Goal: Transaction & Acquisition: Purchase product/service

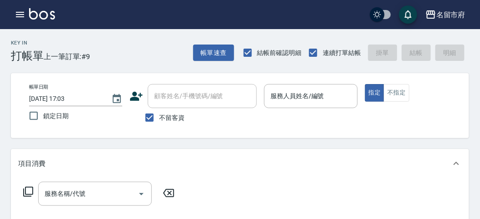
click at [106, 61] on div "Key In 打帳單 上一筆訂單:#9 帳單速查 結帳前確認明細 連續打單結帳 掛單 結帳 明細" at bounding box center [235, 45] width 470 height 33
click at [15, 13] on icon "button" at bounding box center [20, 14] width 11 height 11
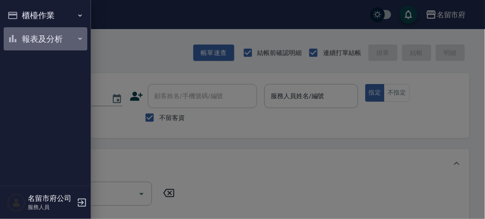
click at [25, 33] on button "報表及分析" at bounding box center [46, 39] width 84 height 24
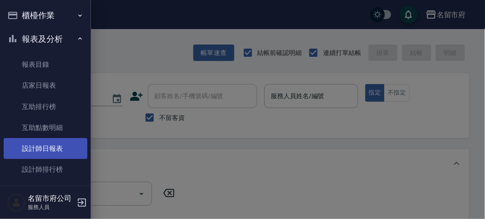
click at [48, 148] on link "設計師日報表" at bounding box center [46, 148] width 84 height 21
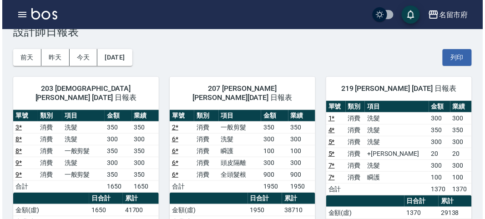
scroll to position [126, 0]
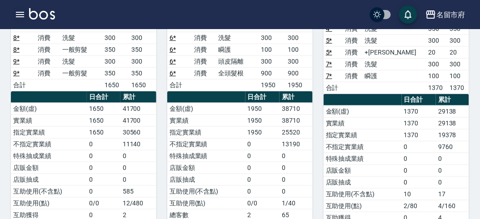
click at [24, 12] on icon "button" at bounding box center [20, 14] width 8 height 5
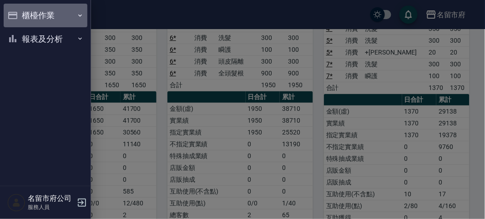
click at [24, 12] on button "櫃檯作業" at bounding box center [46, 16] width 84 height 24
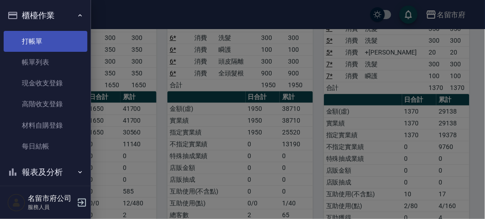
click at [21, 37] on link "打帳單" at bounding box center [46, 41] width 84 height 21
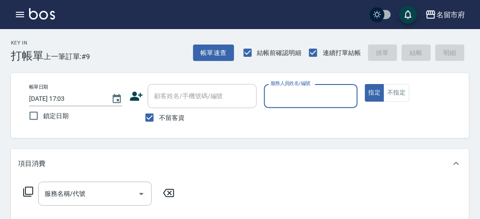
click at [152, 54] on div "Key In 打帳單 上一筆訂單:#9 帳單速查 結帳前確認明細 連續打單結帳 掛單 結帳 明細" at bounding box center [235, 45] width 470 height 33
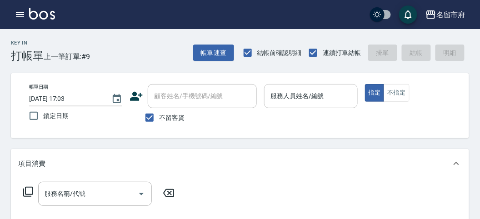
click at [288, 88] on div "服務人員姓名/編號" at bounding box center [310, 96] width 93 height 24
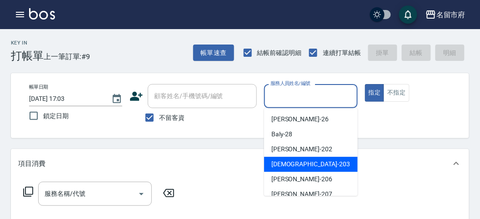
click at [286, 162] on span "聖德 -203" at bounding box center [311, 165] width 79 height 10
type input "聖德-203"
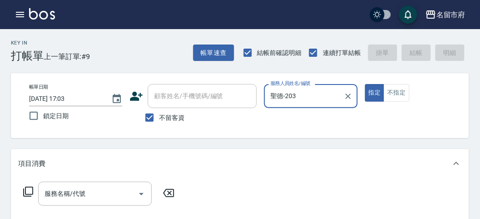
click at [27, 192] on icon at bounding box center [28, 192] width 11 height 11
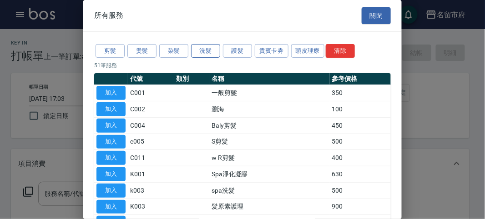
click at [204, 54] on button "洗髮" at bounding box center [205, 51] width 29 height 14
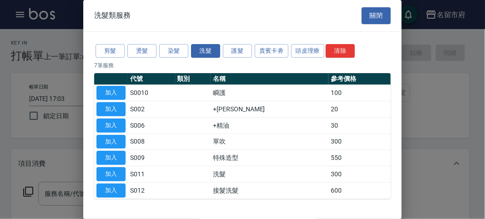
click at [113, 168] on button "加入" at bounding box center [110, 174] width 29 height 14
type input "洗髮(S011)"
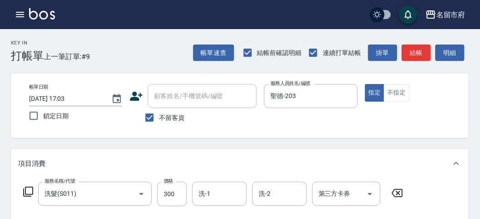
click at [32, 196] on icon at bounding box center [28, 192] width 11 height 11
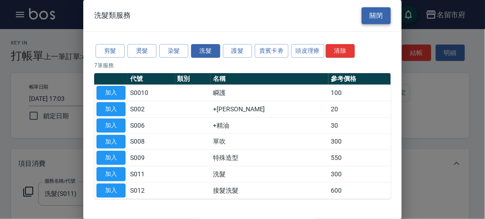
drag, startPoint x: 388, startPoint y: 15, endPoint x: 383, endPoint y: 14, distance: 5.5
click at [384, 14] on div "洗髮類服務 關閉" at bounding box center [242, 15] width 318 height 31
click at [383, 14] on button "關閉" at bounding box center [376, 15] width 29 height 17
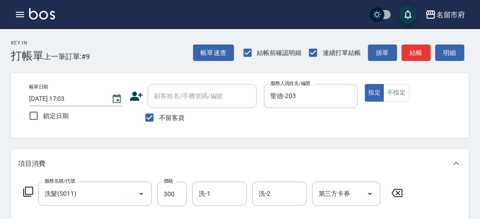
click at [394, 196] on icon at bounding box center [397, 193] width 23 height 11
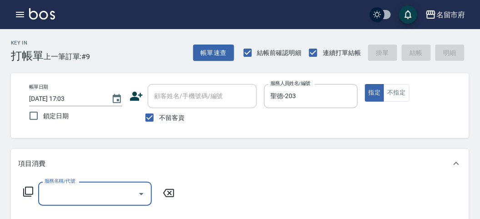
click at [31, 192] on icon at bounding box center [28, 192] width 11 height 11
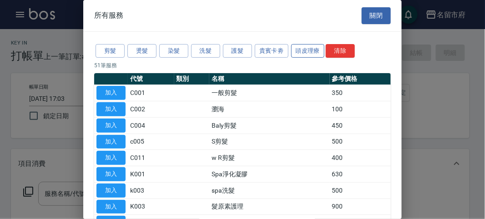
click at [291, 50] on button "頭皮理療" at bounding box center [308, 51] width 34 height 14
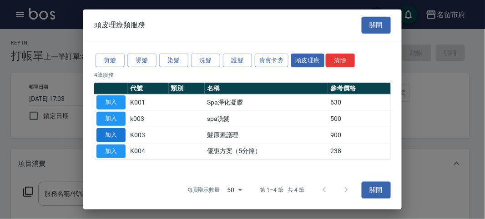
click at [91, 116] on div "剪髮 燙髮 染髮 洗髮 護髮 貴賓卡劵 頭皮理療 清除 4 筆服務 代號 類別 名稱 參考價格 加入 K001 Spa淨化凝膠 630 加入 k003 spa…" at bounding box center [242, 106] width 318 height 130
drag, startPoint x: 117, startPoint y: 119, endPoint x: 88, endPoint y: 139, distance: 35.0
click at [116, 120] on button "加入" at bounding box center [110, 119] width 29 height 14
type input "spa洗髮(k003)"
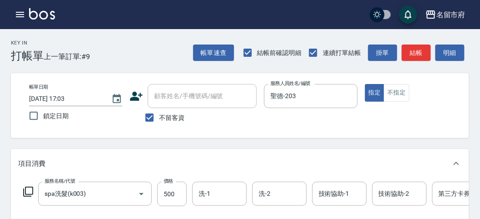
click at [29, 186] on div "服務名稱/代號 spa洗髮(k003) 服務名稱/代號 價格 500 價格 洗-1 洗-1 洗-2 洗-2 技術協助-1 技術協助-1 技術協助-2 技術協助…" at bounding box center [273, 194] width 511 height 25
click at [32, 192] on icon at bounding box center [28, 192] width 10 height 10
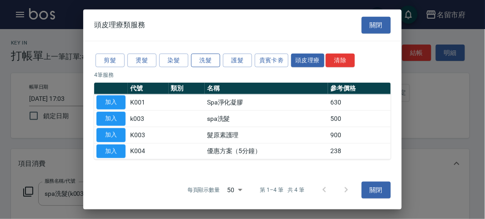
click at [193, 63] on button "洗髮" at bounding box center [205, 60] width 29 height 14
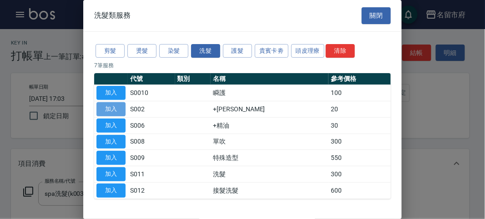
click at [99, 105] on button "加入" at bounding box center [110, 109] width 29 height 14
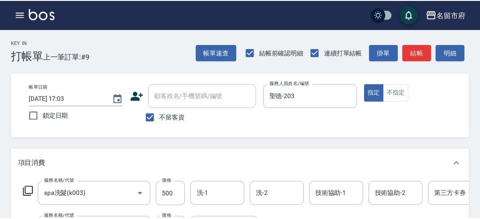
scroll to position [120, 0]
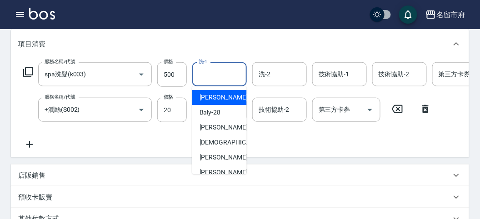
click at [209, 75] on input "洗-1" at bounding box center [220, 74] width 46 height 16
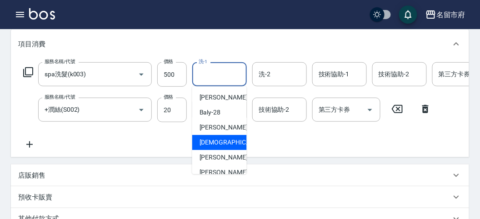
scroll to position [99, 0]
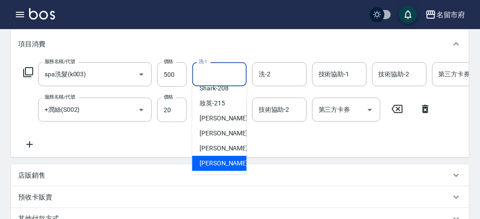
drag, startPoint x: 200, startPoint y: 164, endPoint x: 201, endPoint y: 142, distance: 21.4
click at [200, 164] on span "[PERSON_NAME] -222" at bounding box center [230, 164] width 61 height 10
type input "[PERSON_NAME]-222"
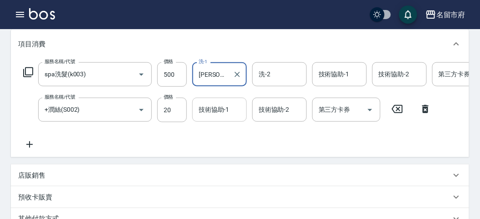
click at [207, 99] on div "技術協助-1" at bounding box center [219, 110] width 55 height 24
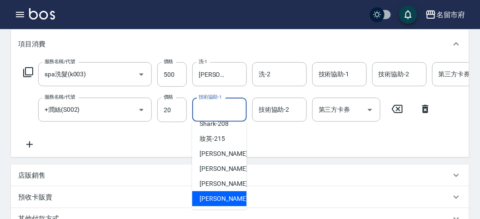
click at [223, 199] on span "[PERSON_NAME] -222" at bounding box center [230, 199] width 61 height 10
type input "[PERSON_NAME]-222"
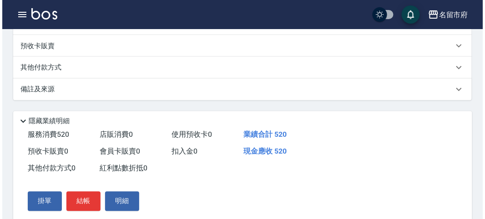
scroll to position [310, 0]
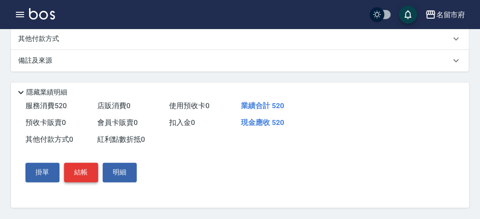
click at [76, 171] on button "結帳" at bounding box center [81, 172] width 34 height 19
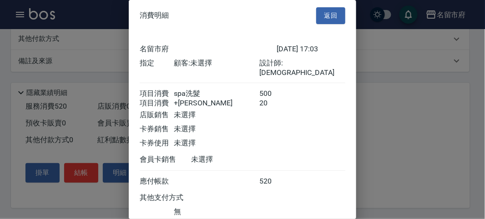
scroll to position [61, 0]
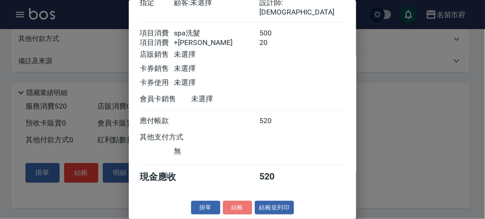
click at [225, 202] on button "結帳" at bounding box center [237, 208] width 29 height 14
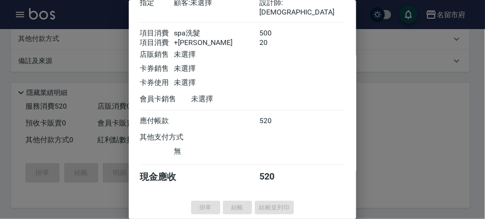
type input "[DATE] 17:16"
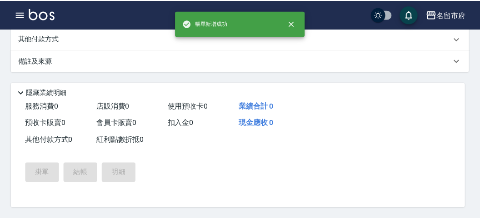
scroll to position [0, 0]
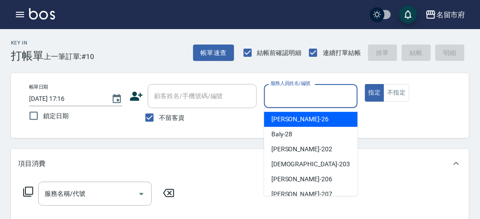
click at [342, 94] on input "服務人員姓名/編號" at bounding box center [310, 96] width 85 height 16
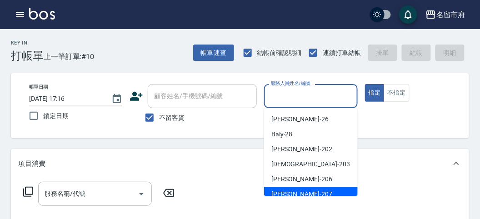
click at [301, 189] on div "[PERSON_NAME] -207" at bounding box center [311, 194] width 94 height 15
type input "[PERSON_NAME]-207"
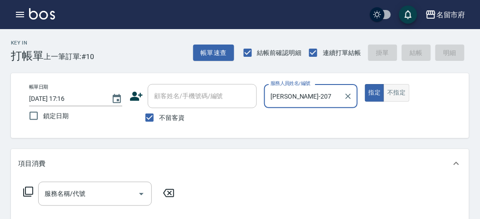
click at [396, 94] on button "不指定" at bounding box center [396, 93] width 25 height 18
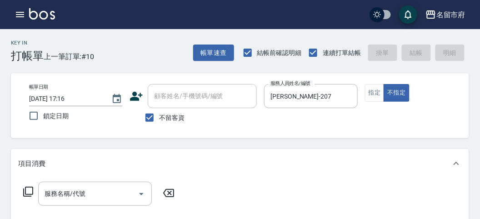
click at [30, 192] on icon at bounding box center [28, 192] width 11 height 11
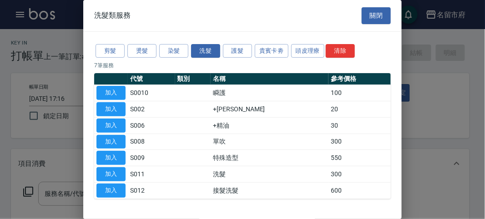
click at [116, 173] on button "加入" at bounding box center [110, 174] width 29 height 14
type input "洗髮(S011)"
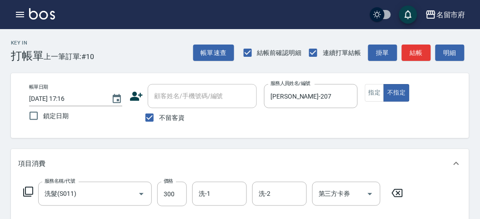
click at [26, 193] on icon at bounding box center [28, 192] width 11 height 11
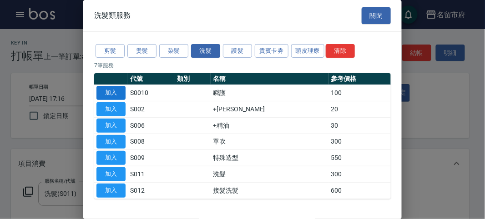
click at [114, 93] on button "加入" at bounding box center [110, 93] width 29 height 14
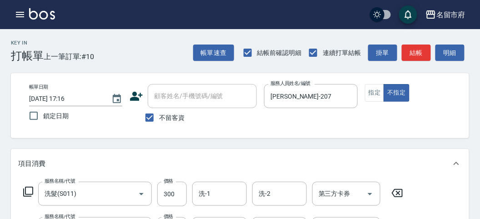
click at [33, 190] on icon at bounding box center [28, 192] width 10 height 10
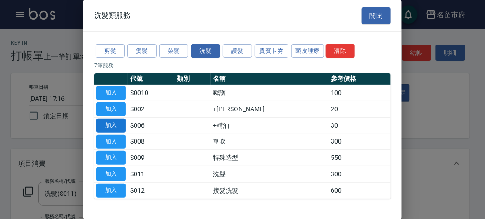
click at [112, 126] on button "加入" at bounding box center [110, 126] width 29 height 14
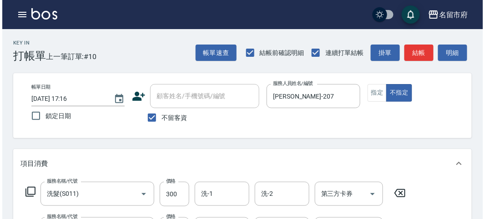
scroll to position [337, 0]
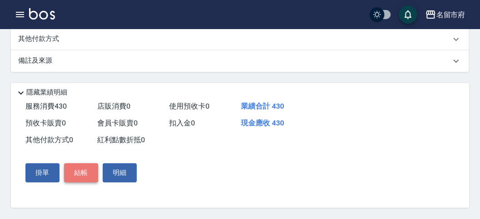
click at [80, 173] on button "結帳" at bounding box center [81, 173] width 34 height 19
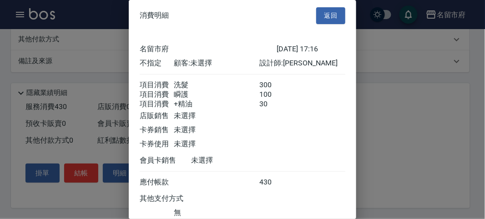
scroll to position [71, 0]
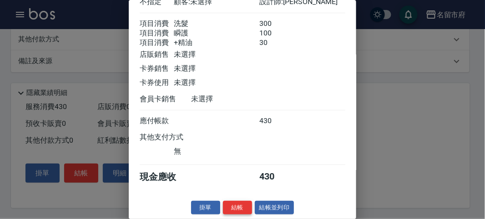
click at [242, 206] on button "結帳" at bounding box center [237, 208] width 29 height 14
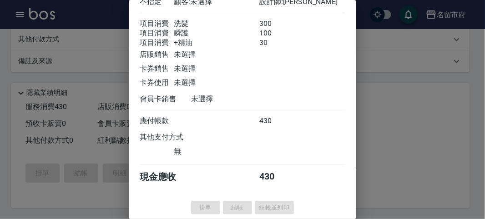
type input "[DATE] 17:21"
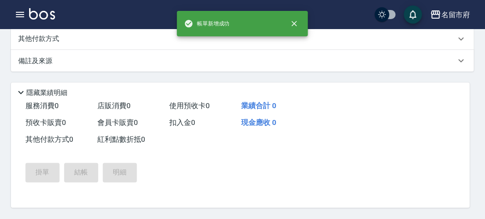
scroll to position [0, 0]
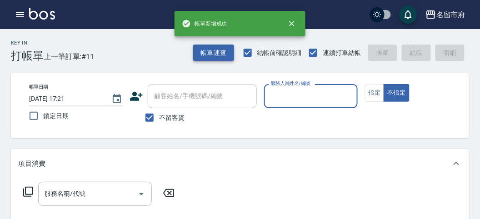
click at [221, 55] on button "帳單速查" at bounding box center [213, 53] width 41 height 17
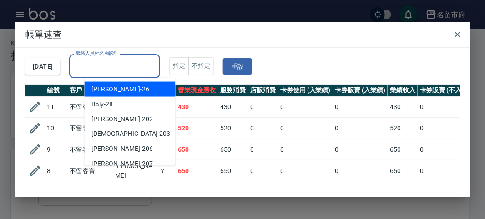
click at [133, 69] on input "服務人員姓名/編號" at bounding box center [114, 66] width 83 height 16
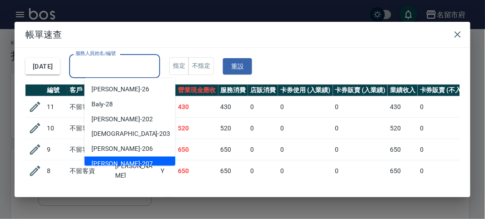
click at [121, 160] on div "[PERSON_NAME] -207" at bounding box center [130, 164] width 91 height 15
type input "[PERSON_NAME]-207"
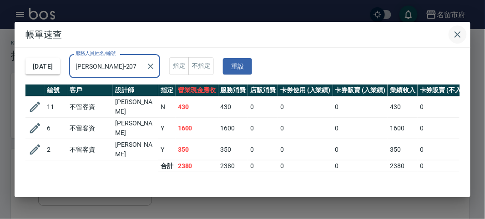
click at [455, 37] on icon "button" at bounding box center [458, 34] width 6 height 6
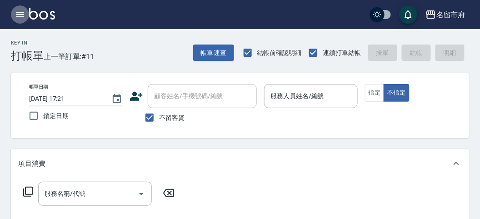
click at [21, 20] on button "button" at bounding box center [20, 14] width 18 height 18
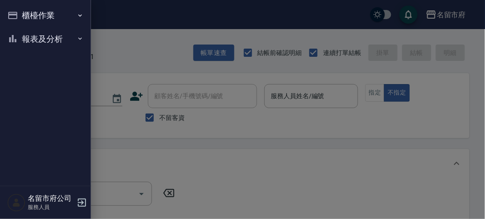
click at [23, 39] on button "報表及分析" at bounding box center [46, 39] width 84 height 24
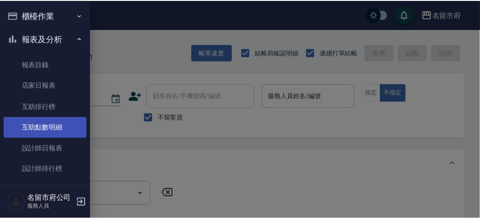
scroll to position [30, 0]
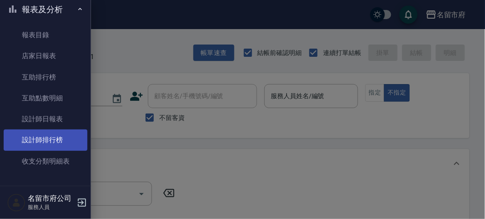
click at [66, 141] on link "設計師排行榜" at bounding box center [46, 140] width 84 height 21
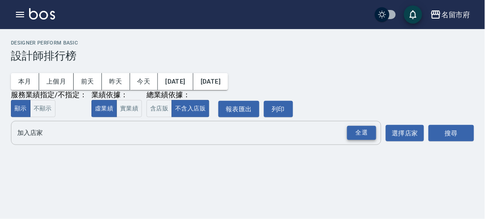
click at [353, 132] on div "全選" at bounding box center [361, 133] width 29 height 14
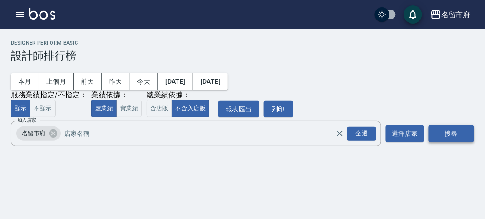
click at [454, 140] on button "搜尋" at bounding box center [451, 134] width 45 height 17
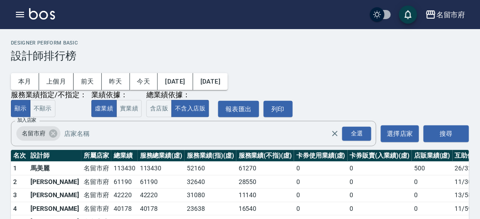
scroll to position [80, 0]
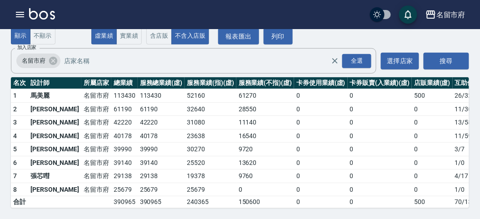
click at [48, 15] on img at bounding box center [42, 13] width 26 height 11
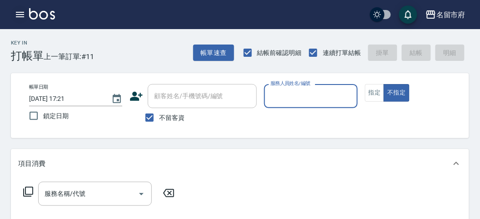
click at [20, 14] on icon "button" at bounding box center [20, 14] width 11 height 11
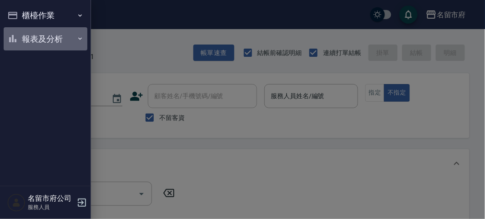
click at [29, 31] on button "報表及分析" at bounding box center [46, 39] width 84 height 24
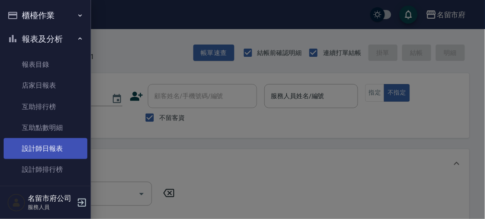
click at [46, 144] on link "設計師日報表" at bounding box center [46, 148] width 84 height 21
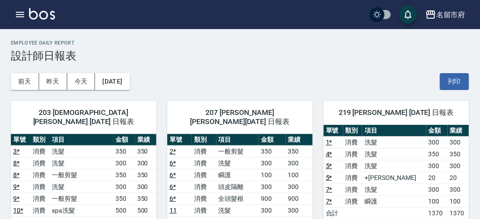
scroll to position [51, 0]
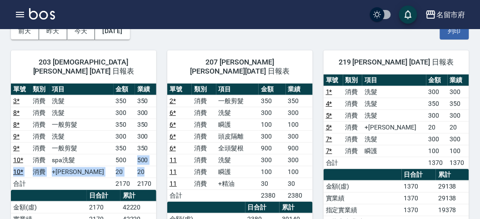
drag, startPoint x: 129, startPoint y: 144, endPoint x: 147, endPoint y: 167, distance: 28.9
click at [147, 167] on tbody "3 * 消費 洗髮 350 350 8 * 消費 洗髮 300 300 8 * 消費 一般剪髮 350 350 9 * 消費 洗髮 300 300 9 * 消…" at bounding box center [84, 142] width 146 height 95
click at [147, 167] on td "20" at bounding box center [145, 172] width 21 height 12
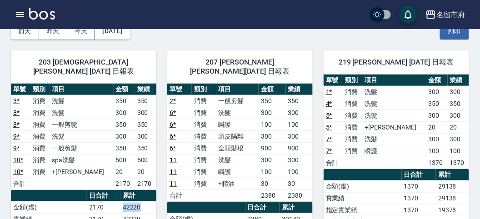
drag, startPoint x: 117, startPoint y: 192, endPoint x: 149, endPoint y: 196, distance: 31.6
click at [149, 202] on tr "金額(虛) 2170 42220" at bounding box center [84, 208] width 146 height 12
click at [149, 202] on td "42220" at bounding box center [139, 208] width 36 height 12
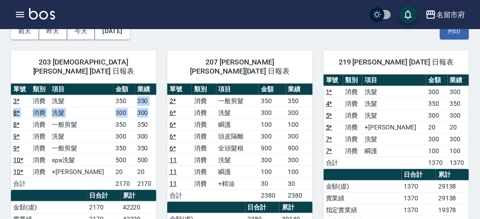
drag, startPoint x: 131, startPoint y: 87, endPoint x: 147, endPoint y: 97, distance: 18.6
click at [147, 97] on tbody "3 * 消費 洗髮 350 350 8 * 消費 洗髮 300 300 8 * 消費 一般剪髮 350 350 9 * 消費 洗髮 300 300 9 * 消…" at bounding box center [84, 142] width 146 height 95
click at [118, 107] on td "300" at bounding box center [124, 113] width 21 height 12
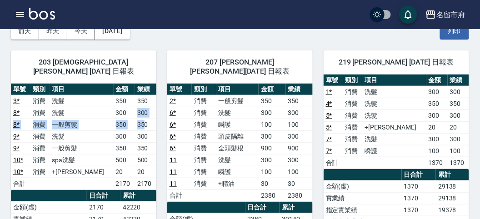
drag, startPoint x: 118, startPoint y: 104, endPoint x: 140, endPoint y: 117, distance: 25.5
click at [140, 117] on tbody "3 * 消費 洗髮 350 350 8 * 消費 洗髮 300 300 8 * 消費 一般剪髮 350 350 9 * 消費 洗髮 300 300 9 * 消…" at bounding box center [84, 142] width 146 height 95
click at [140, 119] on td "350" at bounding box center [145, 125] width 21 height 12
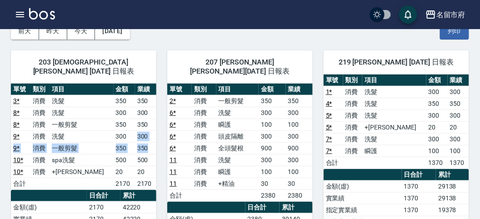
drag, startPoint x: 115, startPoint y: 126, endPoint x: 152, endPoint y: 142, distance: 41.0
click at [152, 142] on tbody "3 * 消費 洗髮 350 350 8 * 消費 洗髮 300 300 8 * 消費 一般剪髮 350 350 9 * 消費 洗髮 300 300 9 * 消…" at bounding box center [84, 142] width 146 height 95
click at [152, 142] on td "350" at bounding box center [145, 148] width 21 height 12
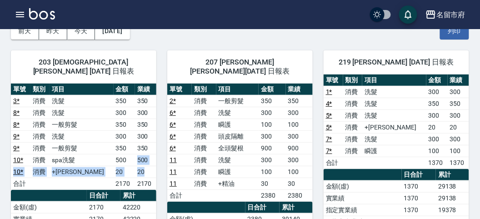
drag, startPoint x: 118, startPoint y: 145, endPoint x: 145, endPoint y: 157, distance: 29.5
click at [145, 157] on tbody "3 * 消費 洗髮 350 350 8 * 消費 洗髮 300 300 8 * 消費 一般剪髮 350 350 9 * 消費 洗髮 300 300 9 * 消…" at bounding box center [84, 142] width 146 height 95
click at [153, 166] on td "20" at bounding box center [145, 172] width 21 height 12
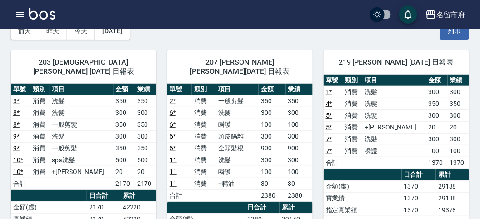
click at [10, 20] on div "名留市府 登出" at bounding box center [240, 14] width 480 height 29
click at [11, 19] on div "名留市府 登出" at bounding box center [240, 14] width 480 height 29
click at [12, 18] on button "button" at bounding box center [20, 14] width 18 height 18
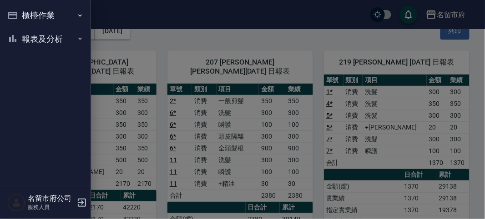
click at [116, 52] on div at bounding box center [242, 109] width 485 height 219
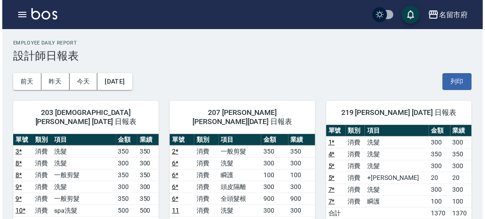
scroll to position [101, 0]
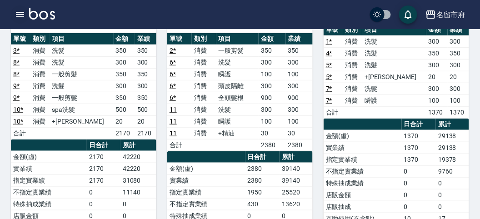
click at [19, 10] on icon "button" at bounding box center [20, 14] width 11 height 11
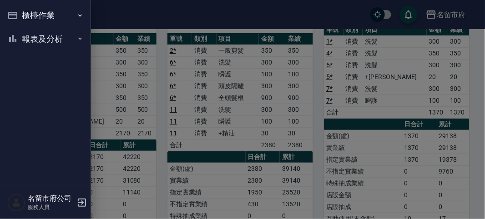
click at [19, 11] on button "櫃檯作業" at bounding box center [46, 16] width 84 height 24
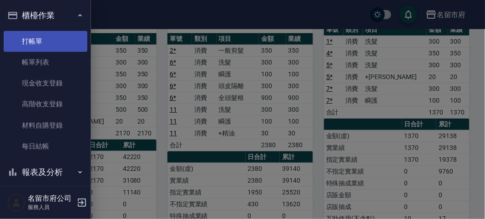
click at [31, 37] on link "打帳單" at bounding box center [46, 41] width 84 height 21
